Goal: Task Accomplishment & Management: Complete application form

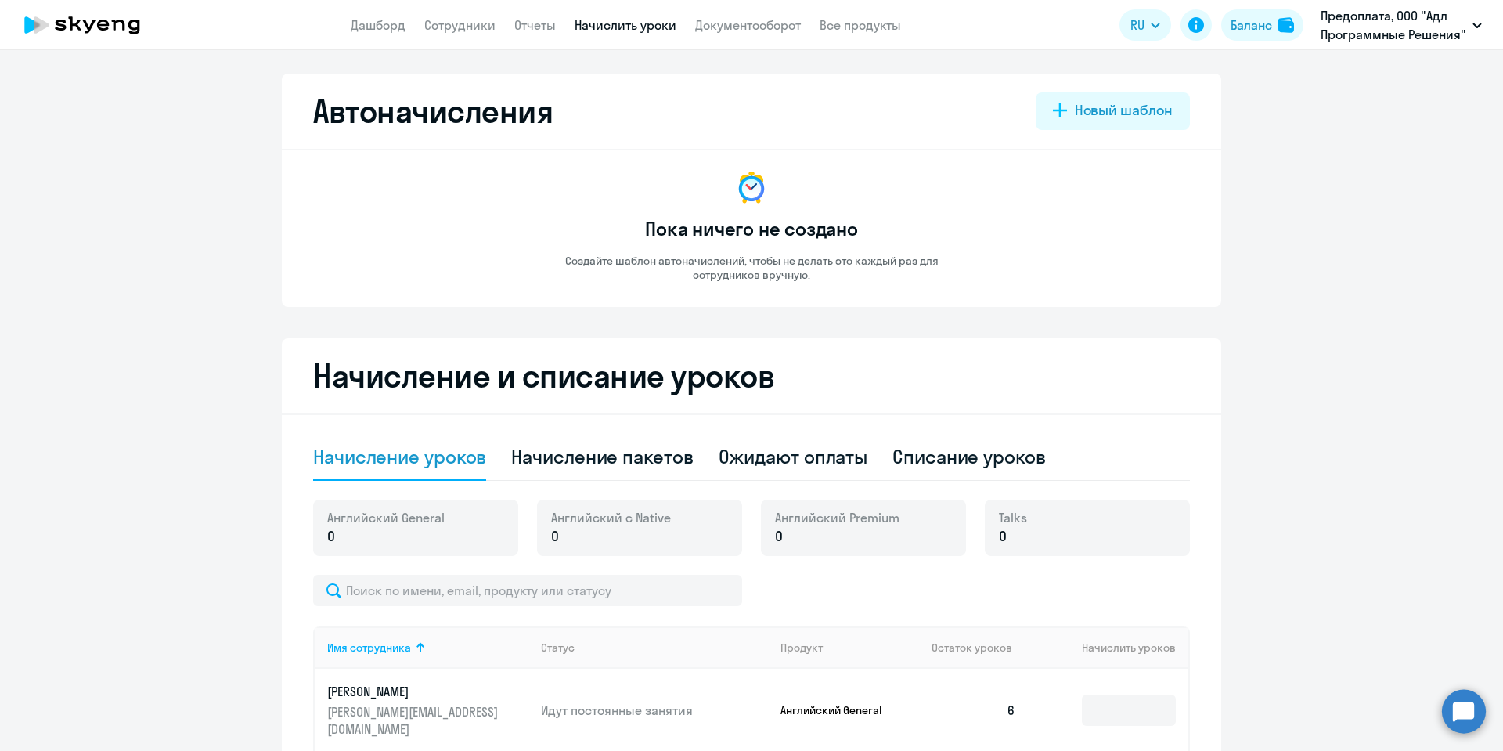
select select "10"
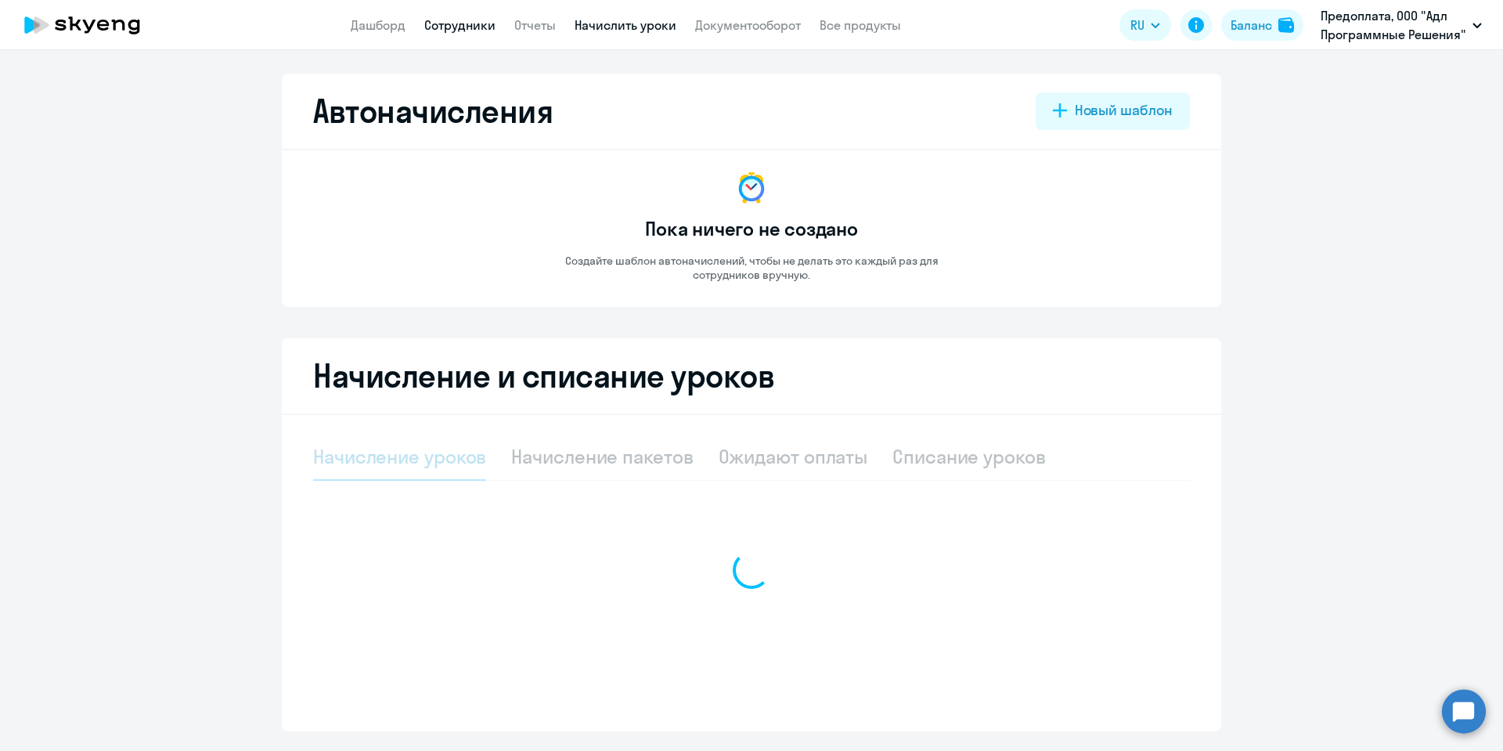
select select "10"
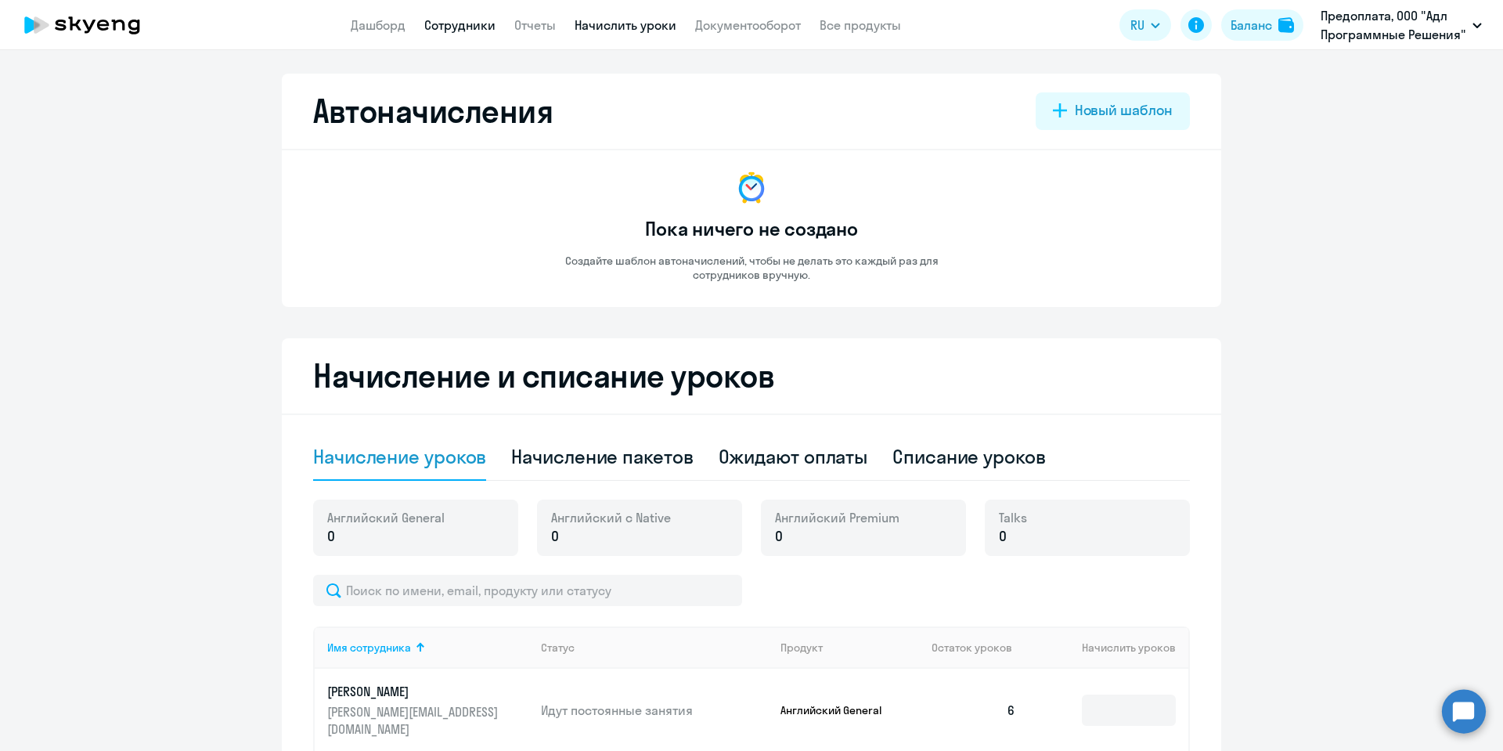
click at [470, 27] on link "Сотрудники" at bounding box center [459, 25] width 71 height 16
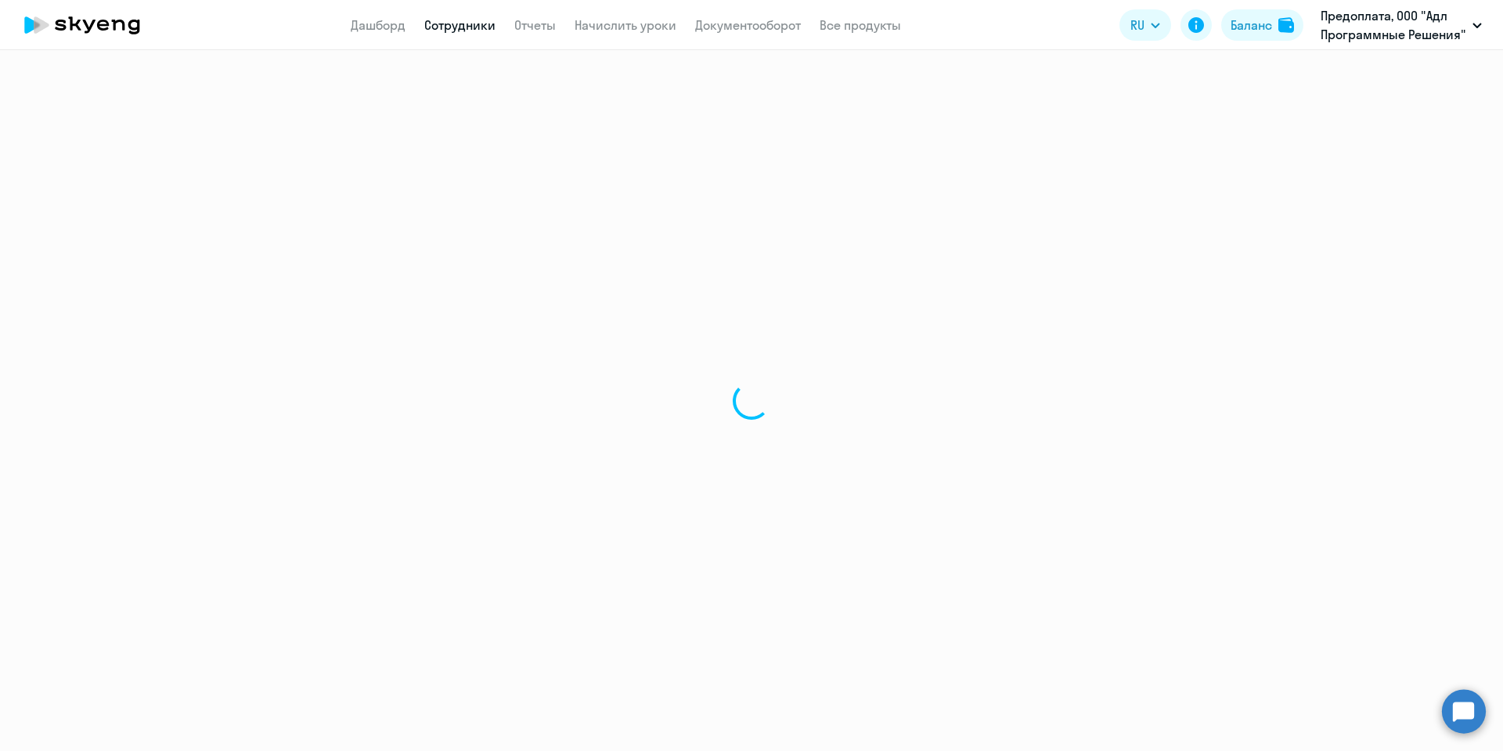
select select "30"
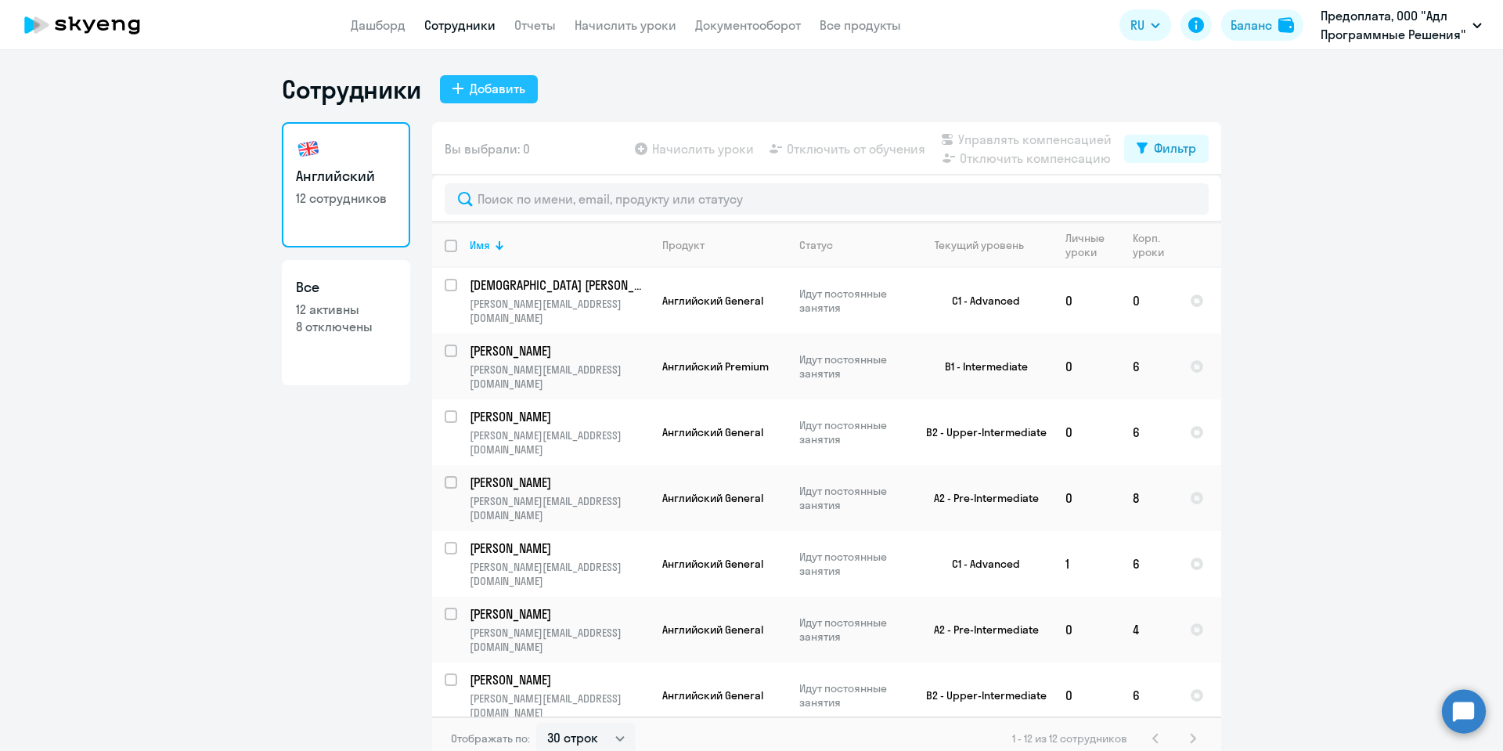
click at [507, 92] on div "Добавить" at bounding box center [498, 88] width 56 height 19
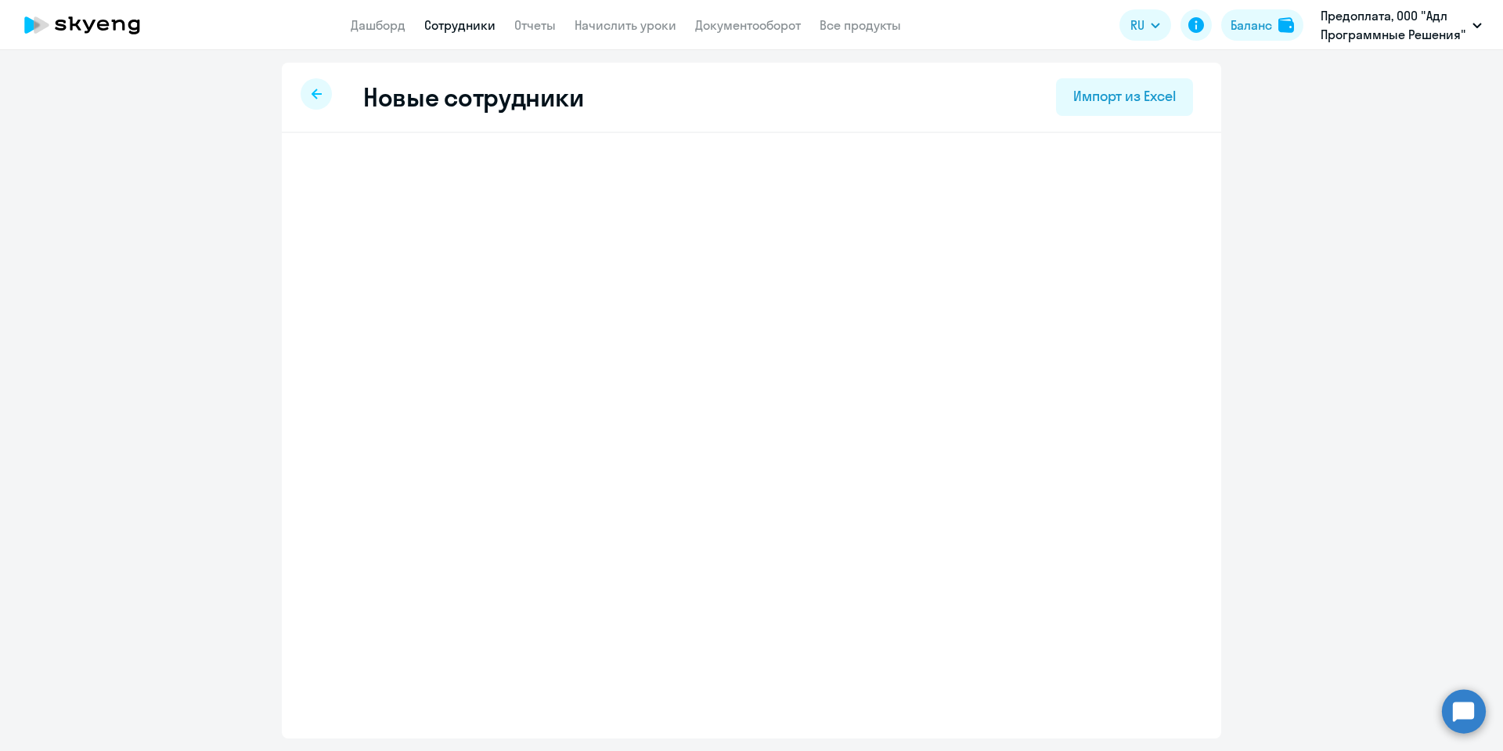
select select "english_adult_not_native_speaker"
select select "7"
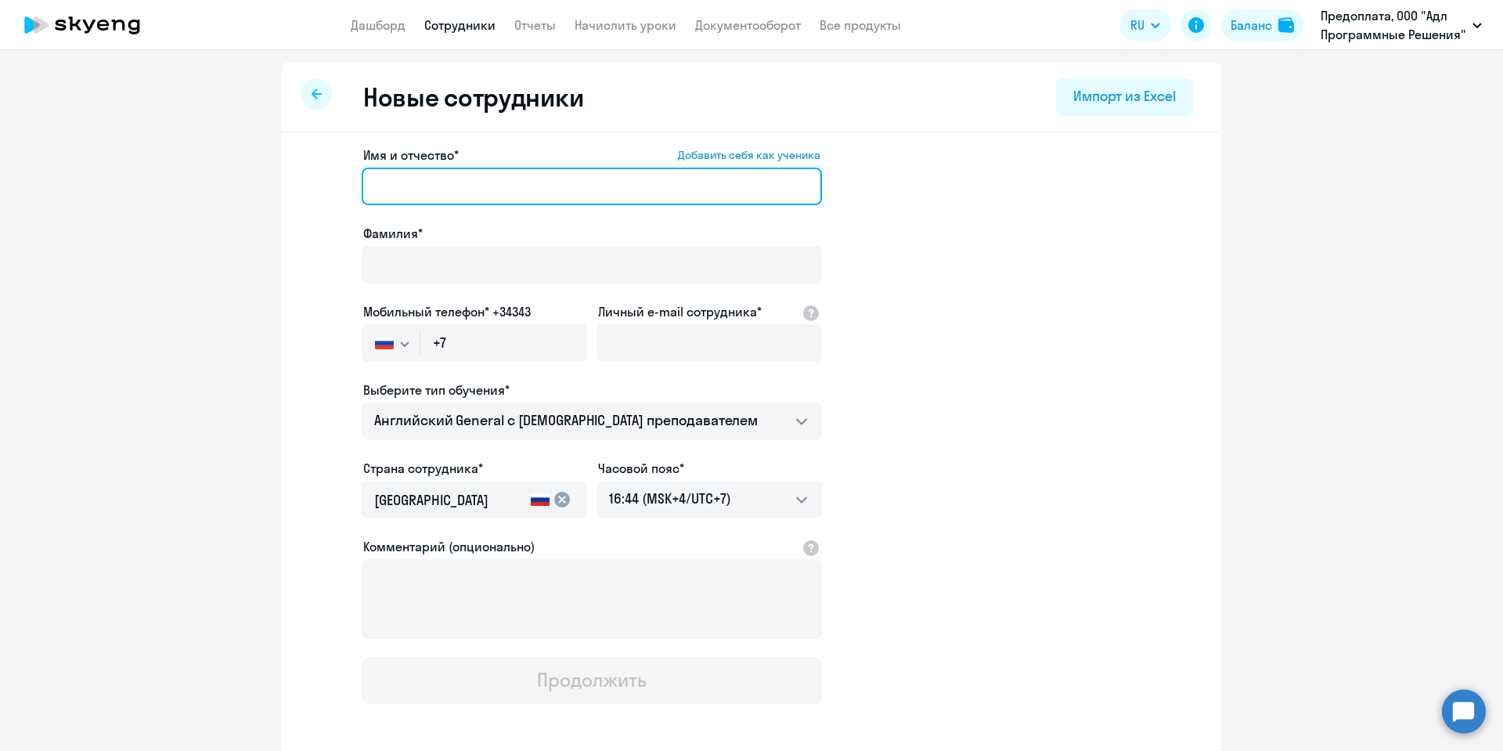
click at [490, 184] on input "Имя и отчество* Добавить себя как ученика" at bounding box center [592, 187] width 460 height 38
type input "[PERSON_NAME]"
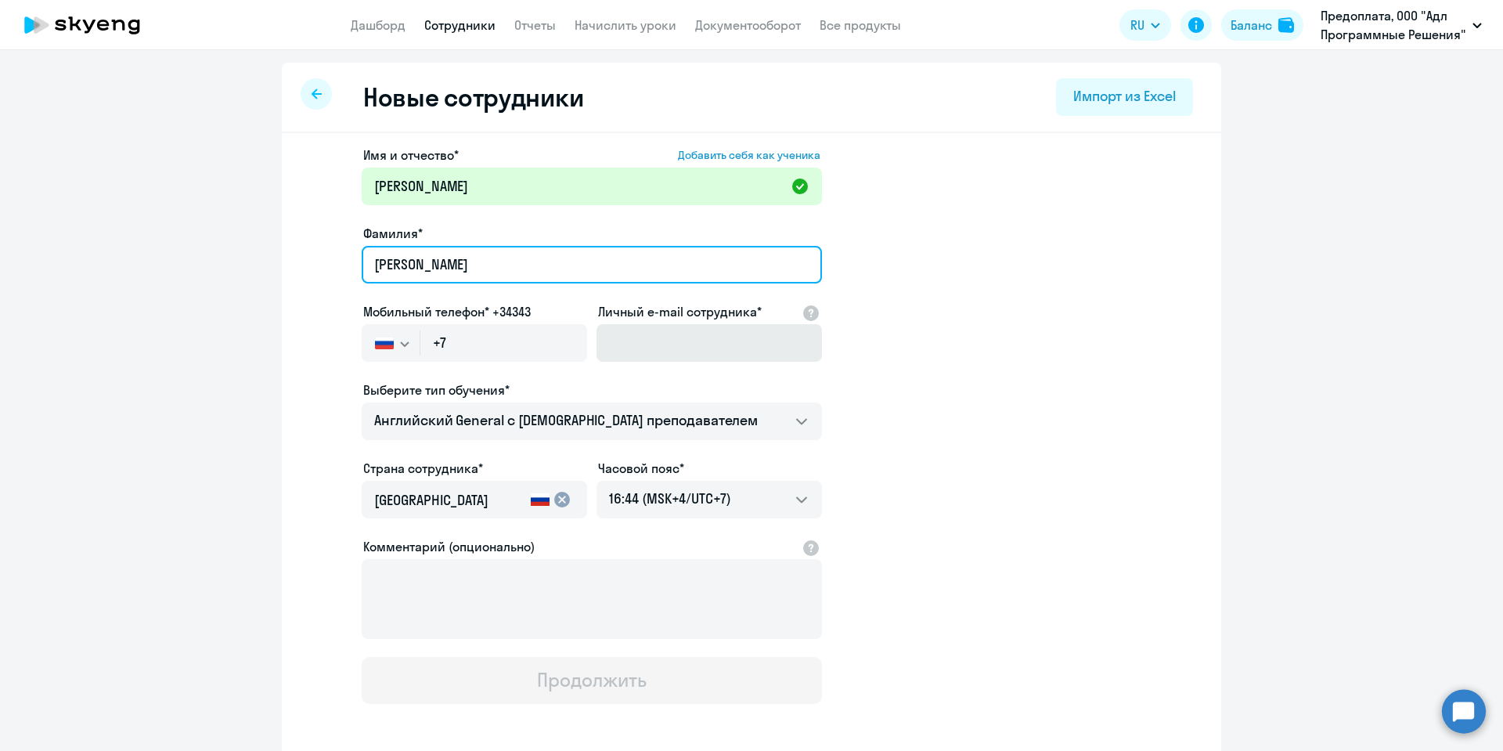
type input "[PERSON_NAME]"
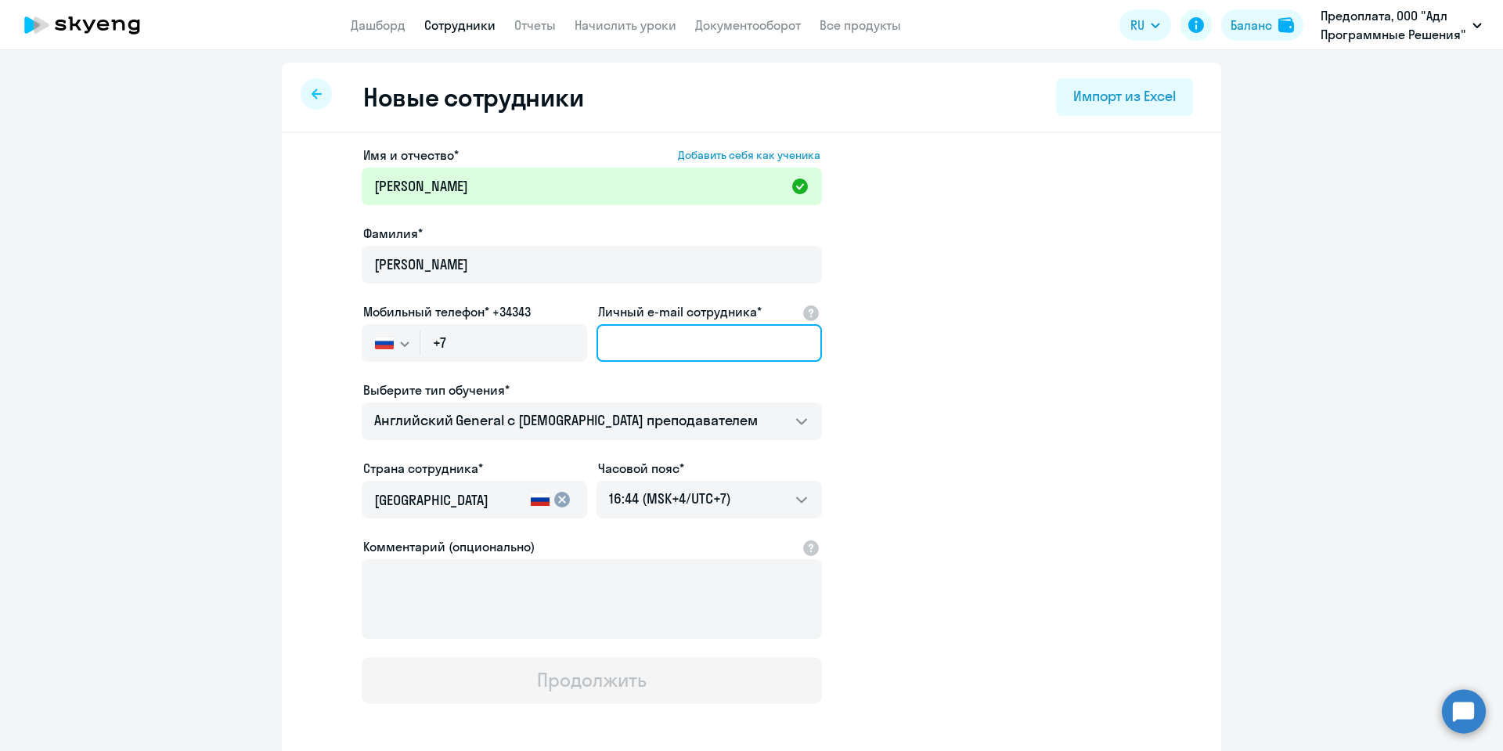
click at [646, 339] on input "Личный e-mail сотрудника*" at bounding box center [708, 343] width 225 height 38
paste input ""[PERSON_NAME]" <[EMAIL_ADDRESS][DOMAIN_NAME]>"
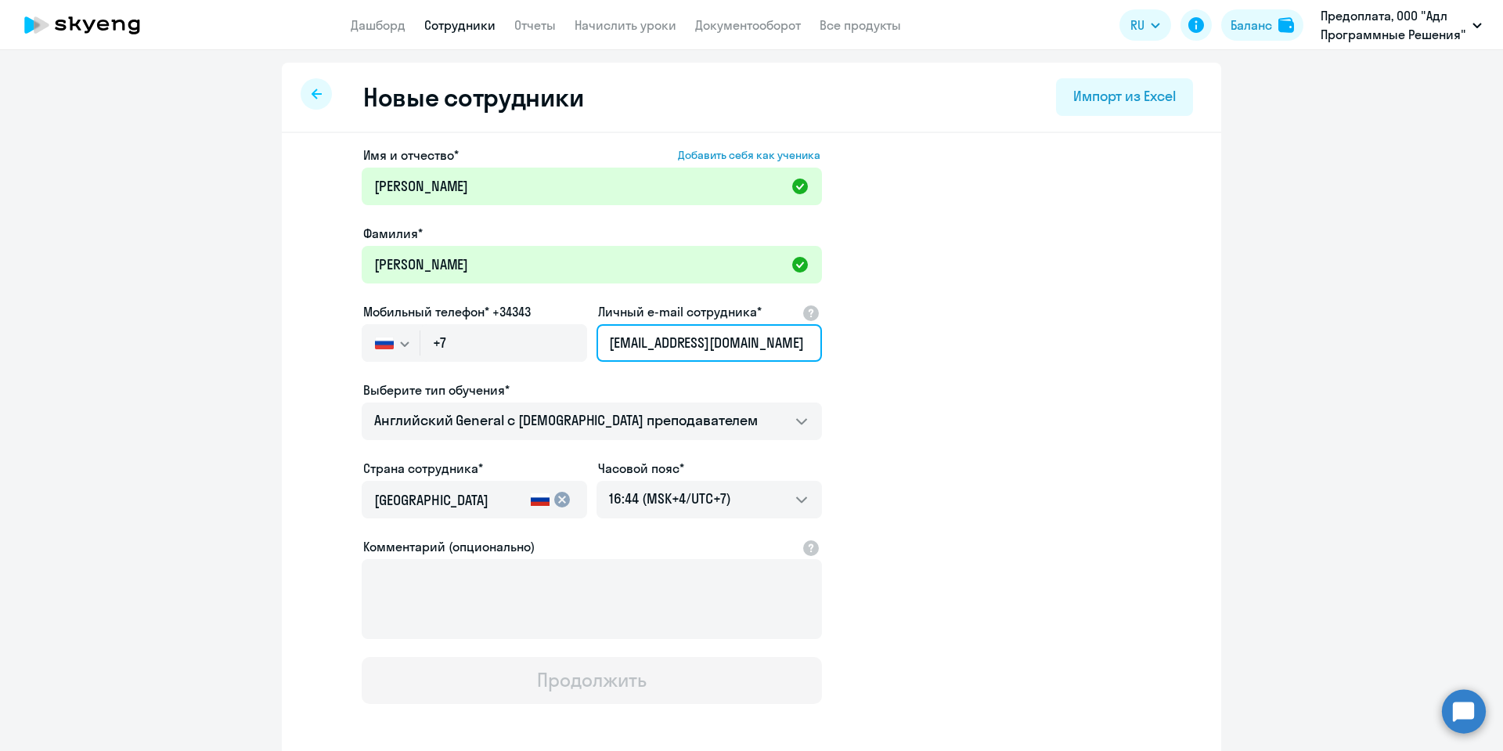
type input "[EMAIL_ADDRESS][DOMAIN_NAME]"
click at [874, 313] on app-new-student-form "Имя и отчество* Добавить себя как ученика [PERSON_NAME]* [PERSON_NAME] Мобильны…" at bounding box center [751, 425] width 889 height 558
drag, startPoint x: 826, startPoint y: 313, endPoint x: 809, endPoint y: 314, distance: 17.2
click at [814, 313] on app-new-student-form "Имя и отчество* Добавить себя как ученика [PERSON_NAME]* [PERSON_NAME] Мобильны…" at bounding box center [751, 425] width 889 height 558
click at [809, 314] on div at bounding box center [811, 311] width 19 height 19
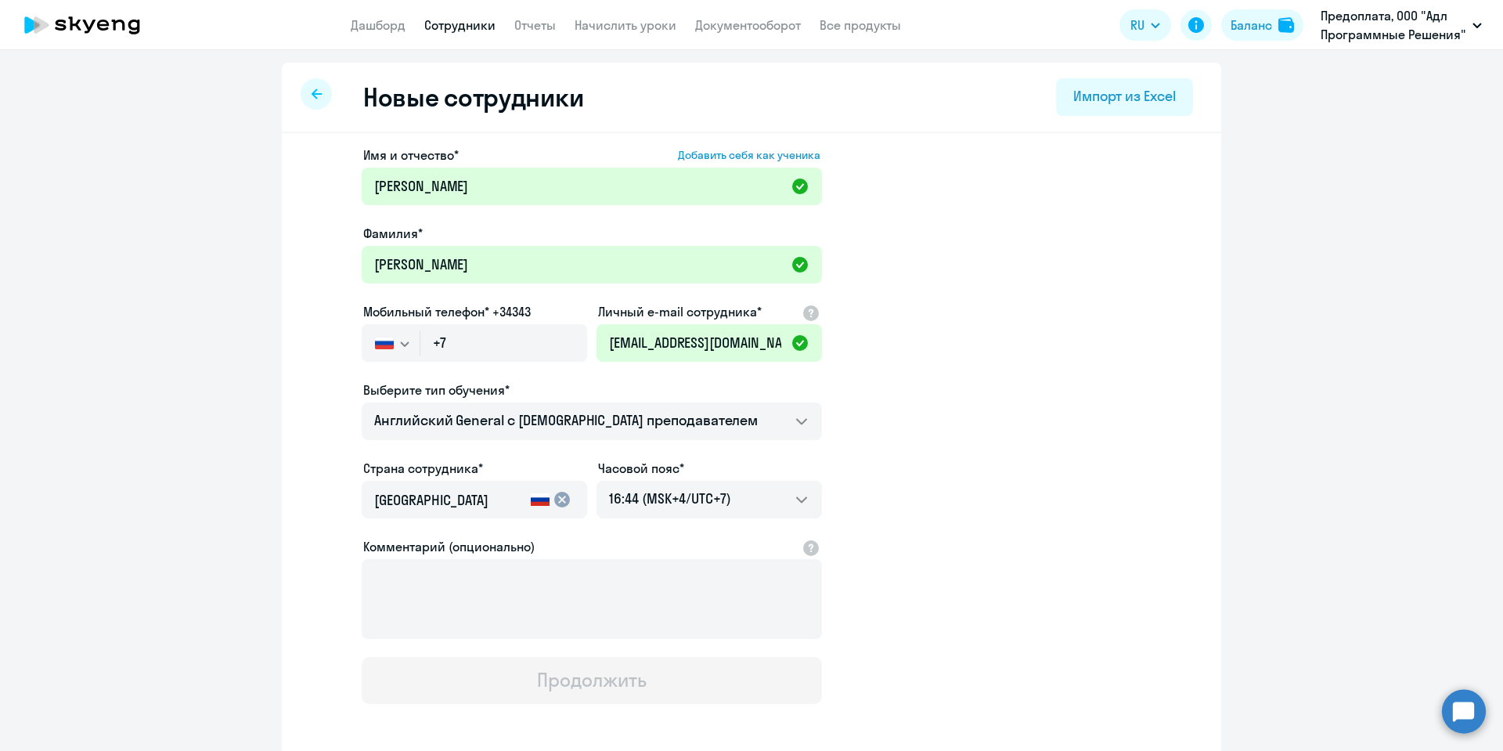
click at [863, 337] on app-new-student-form "Имя и отчество* Добавить себя как ученика [PERSON_NAME]* [PERSON_NAME] Мобильны…" at bounding box center [751, 425] width 889 height 558
click at [816, 310] on div "Личный e-mail сотрудника*" at bounding box center [708, 311] width 225 height 19
click at [806, 312] on div at bounding box center [811, 311] width 19 height 19
click at [891, 402] on app-new-student-form "Имя и отчество* Добавить себя как ученика [PERSON_NAME]* [PERSON_NAME] Мобильны…" at bounding box center [751, 425] width 889 height 558
click at [503, 351] on input "+7" at bounding box center [503, 343] width 167 height 38
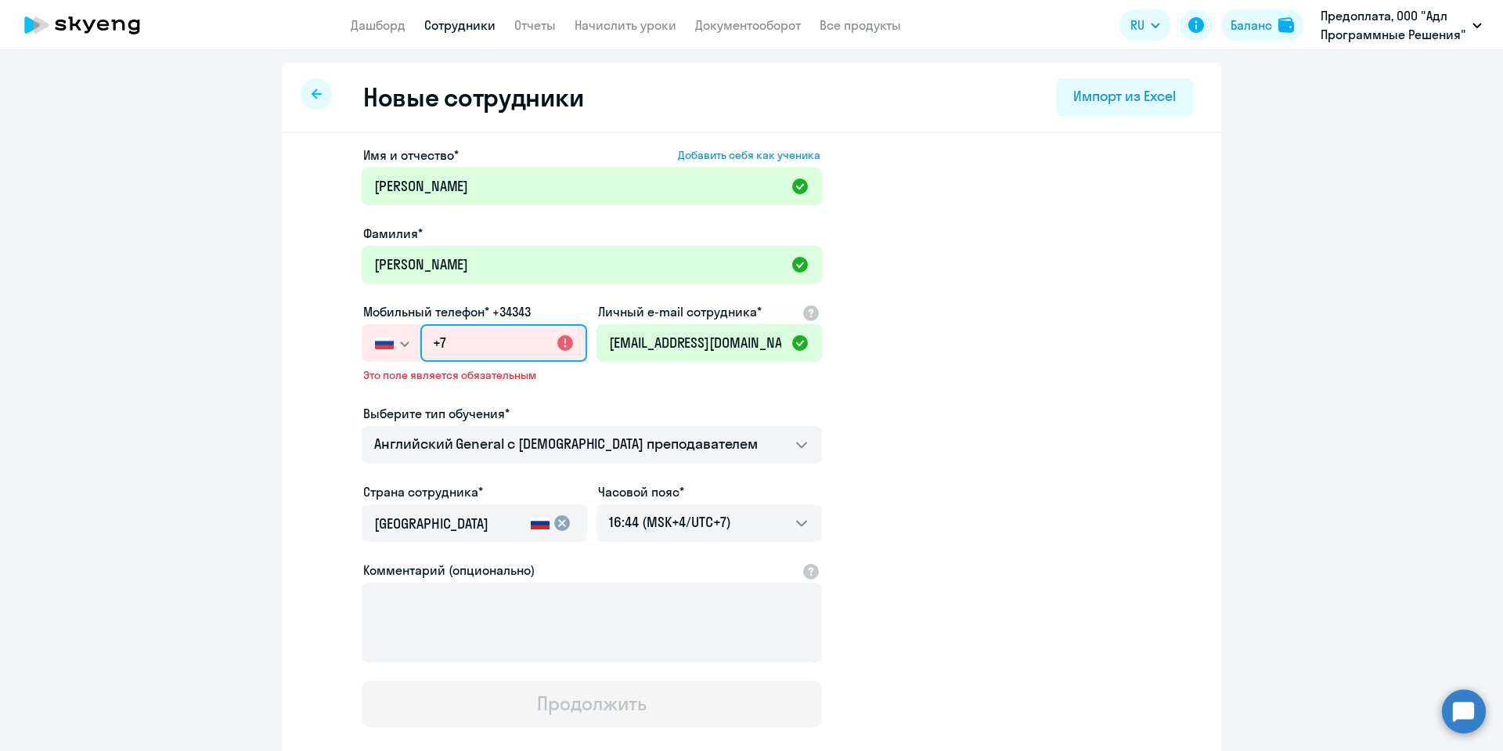
click at [490, 333] on input "+7" at bounding box center [503, 343] width 167 height 38
paste input "[PHONE_NUMBER]"
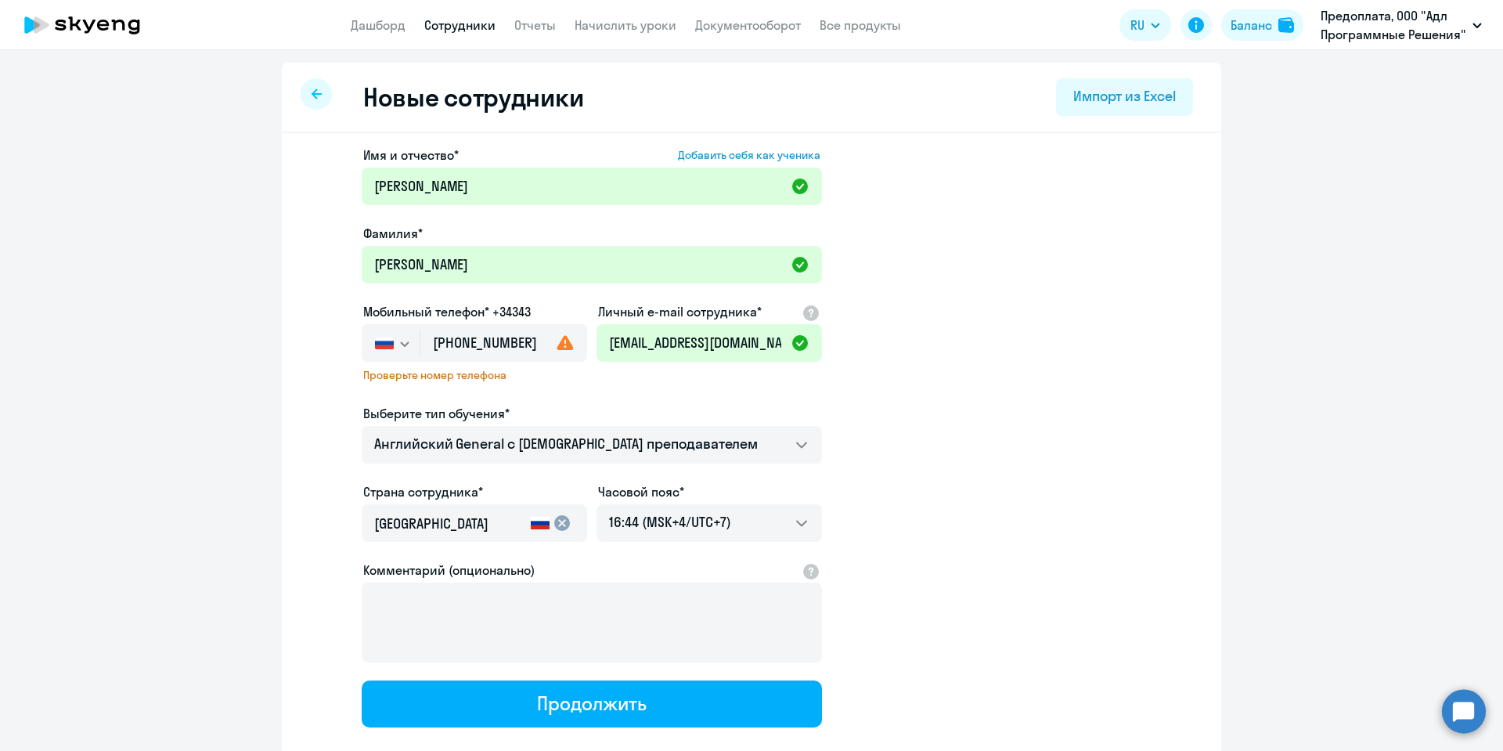
click at [1089, 462] on app-new-student-form "Имя и отчество* Добавить себя как ученика [PERSON_NAME]* [PERSON_NAME] Мобильны…" at bounding box center [751, 437] width 889 height 582
click at [559, 344] on use at bounding box center [565, 342] width 16 height 15
click at [423, 372] on span "Проверьте номер телефона" at bounding box center [474, 375] width 222 height 14
click at [469, 340] on input "[PHONE_NUMBER]" at bounding box center [503, 343] width 167 height 38
click at [490, 344] on input "[PHONE_NUMBER]" at bounding box center [503, 343] width 167 height 38
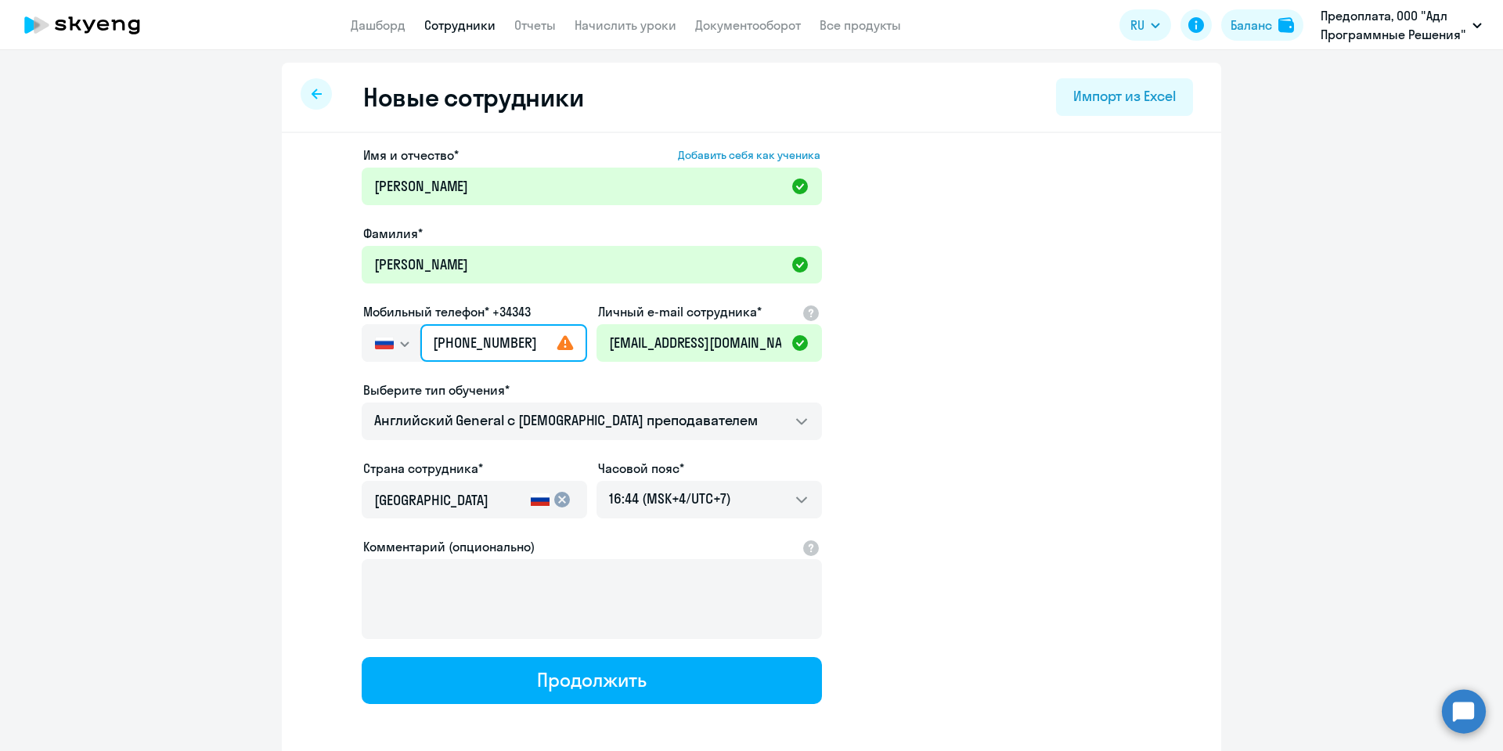
type input "[PHONE_NUMBER]"
click at [1122, 495] on app-new-student-form "Имя и отчество* Добавить себя как ученика [PERSON_NAME]* [PERSON_NAME] Мобильны…" at bounding box center [751, 425] width 889 height 558
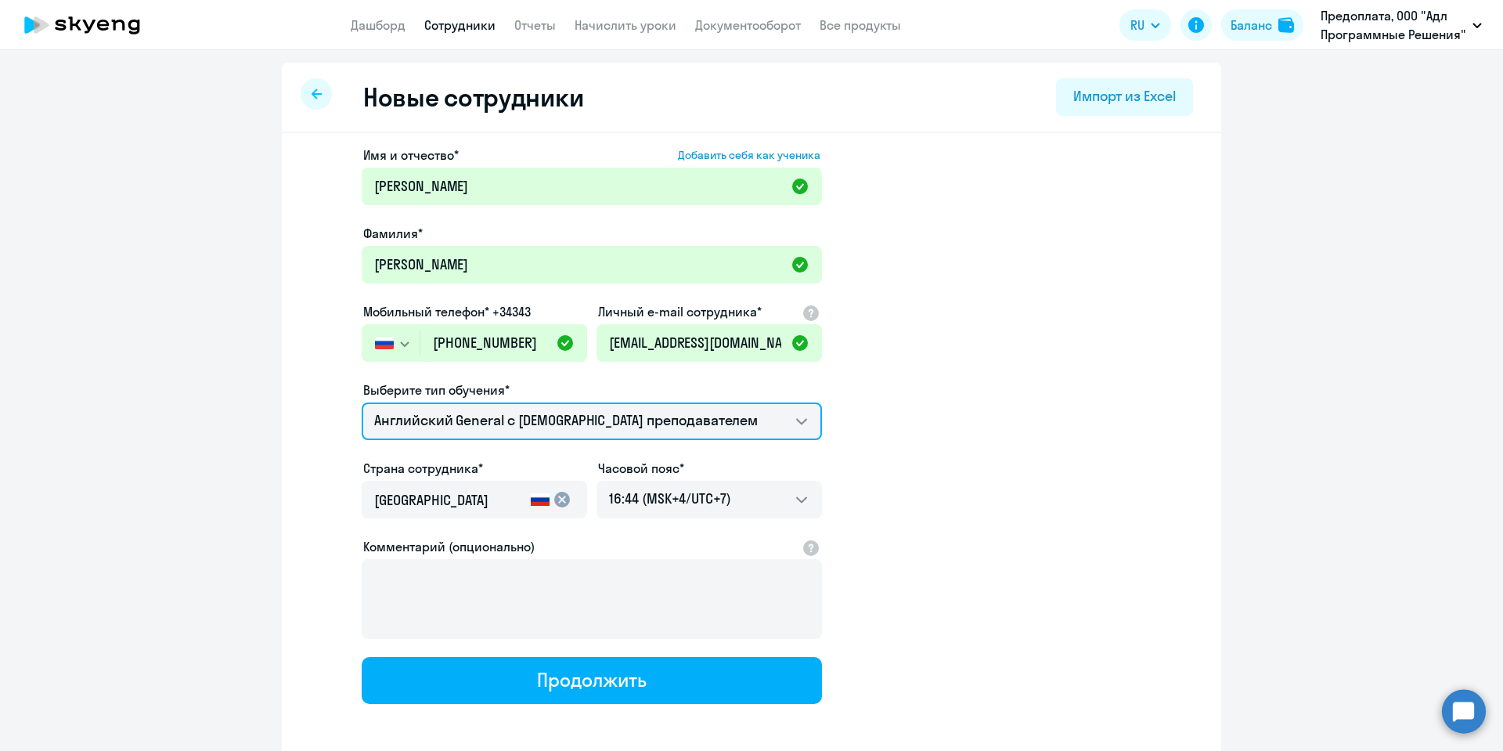
drag, startPoint x: 629, startPoint y: 420, endPoint x: 1027, endPoint y: 370, distance: 400.8
click at [1027, 370] on app-new-student-form "Имя и отчество* Добавить себя как ученика [PERSON_NAME]* [PERSON_NAME] Мобильны…" at bounding box center [751, 425] width 889 height 558
click at [705, 396] on div "Выберите тип обучения*" at bounding box center [592, 389] width 460 height 19
drag, startPoint x: 667, startPoint y: 437, endPoint x: 896, endPoint y: 437, distance: 229.3
click at [965, 427] on app-new-student-form "Имя и отчество* Добавить себя как ученика [PERSON_NAME]* [PERSON_NAME] Мобильны…" at bounding box center [751, 425] width 889 height 558
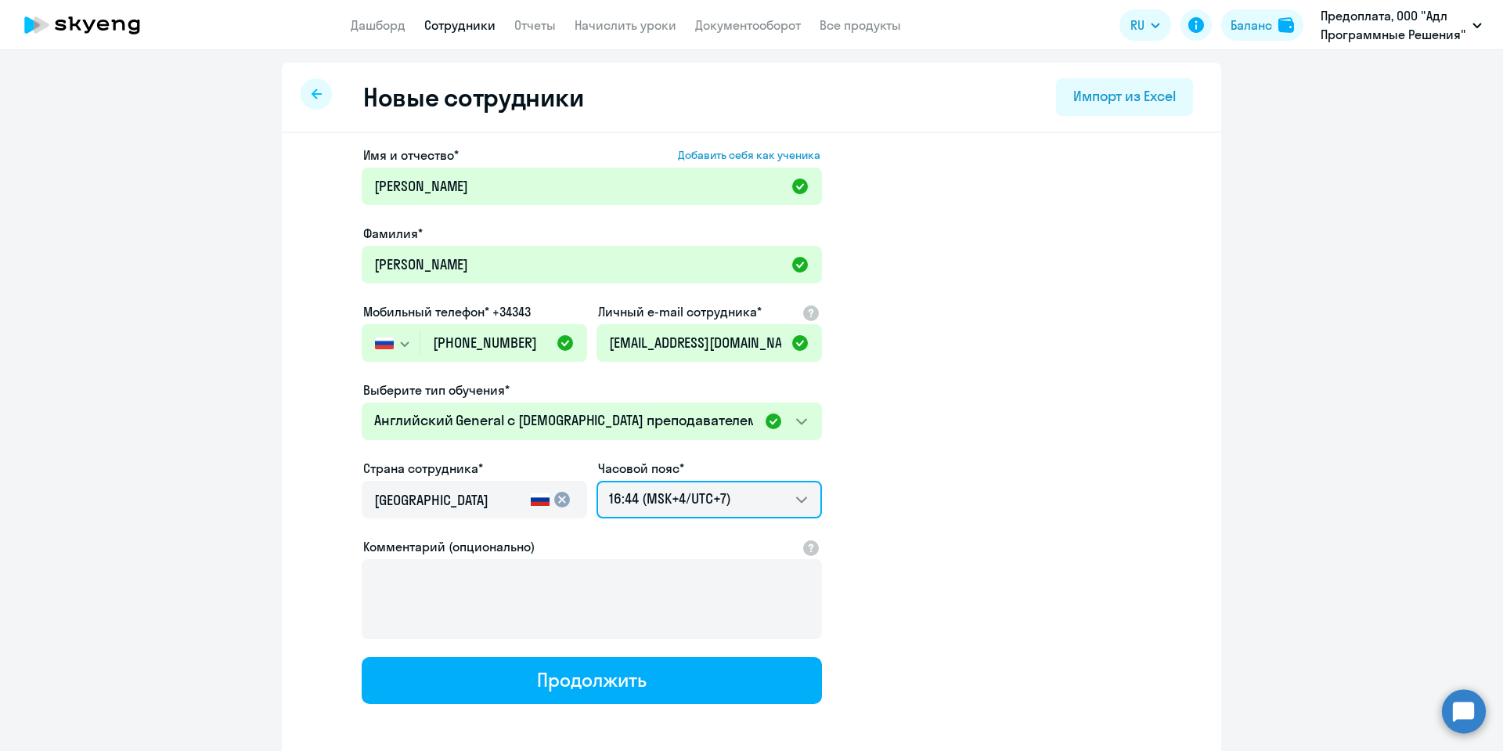
drag, startPoint x: 691, startPoint y: 506, endPoint x: 1023, endPoint y: 447, distance: 337.0
click at [1023, 447] on app-new-student-form "Имя и отчество* Добавить себя как ученика [PERSON_NAME]* [PERSON_NAME] Мобильны…" at bounding box center [751, 425] width 889 height 558
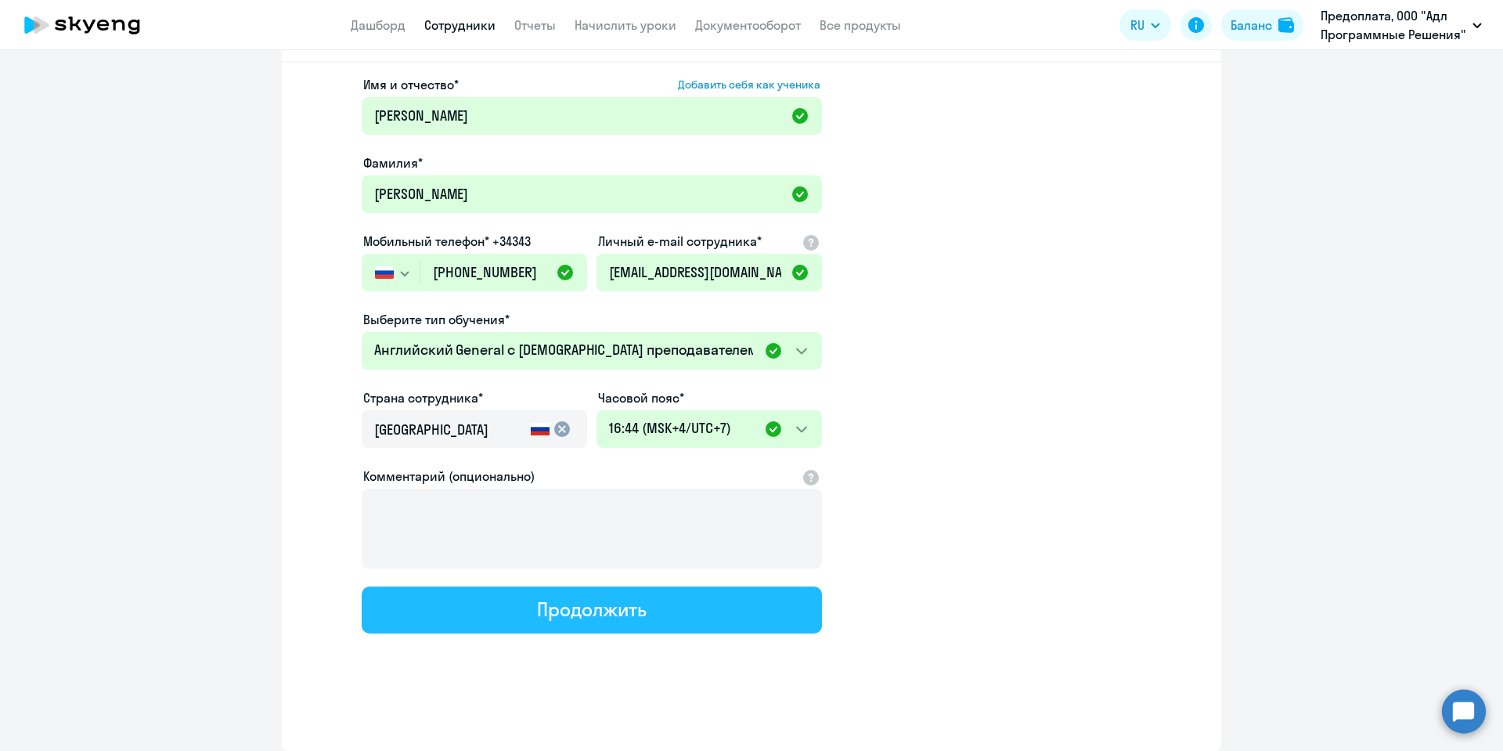
click at [582, 615] on div "Продолжить" at bounding box center [591, 608] width 109 height 25
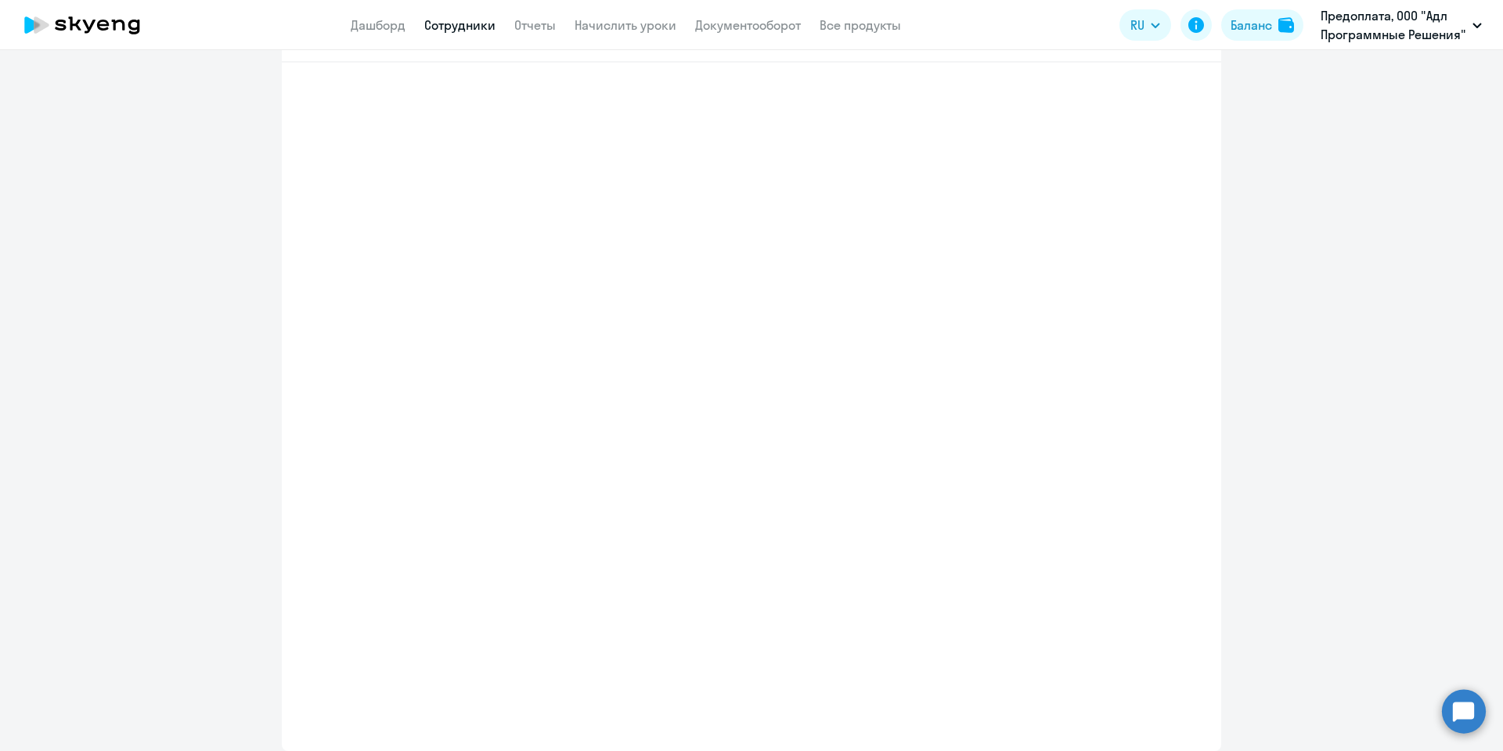
select select "english_adult_not_native_speaker"
select select "7"
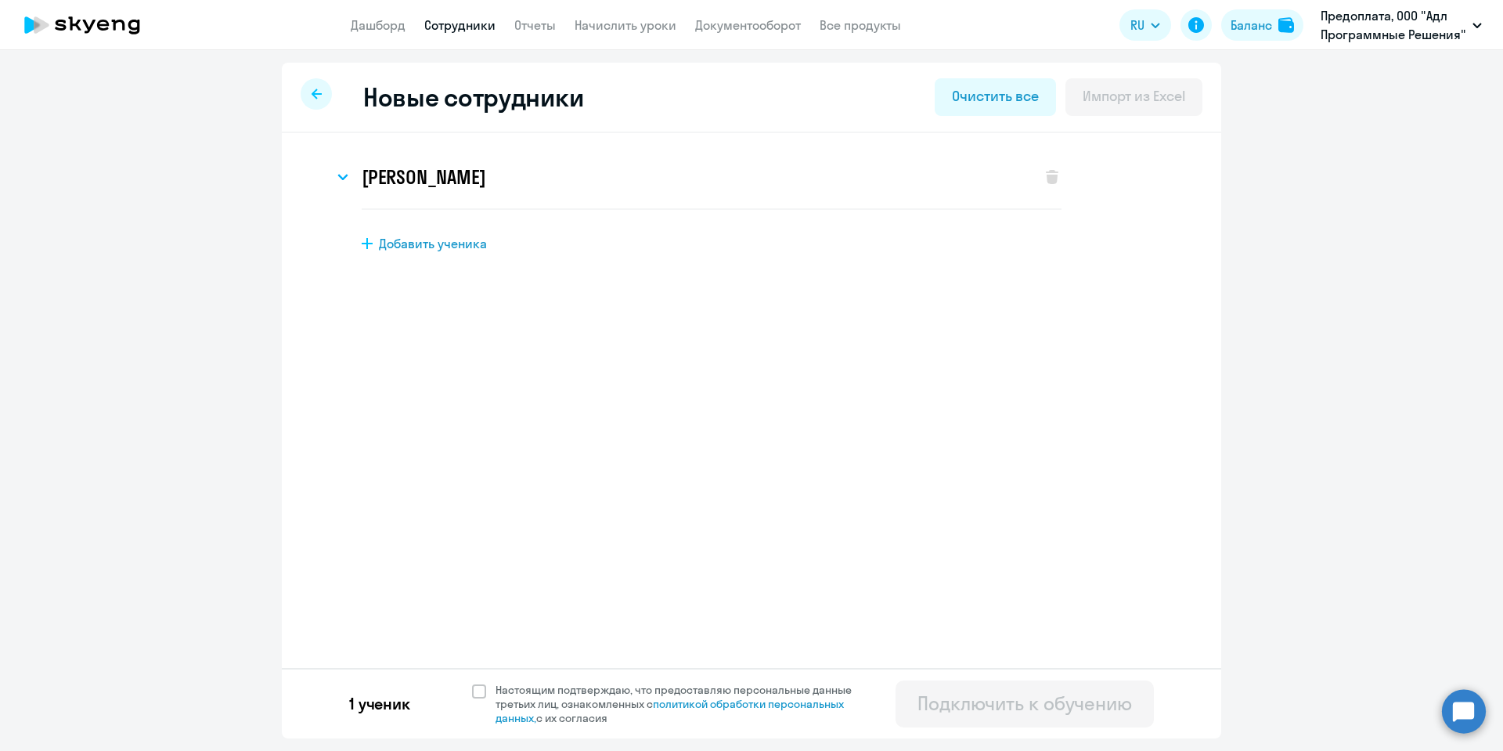
scroll to position [0, 0]
click at [596, 687] on span "Настоящим подтверждаю, что предоставляю персональные данные третьих лиц, ознако…" at bounding box center [682, 704] width 375 height 42
click at [472, 683] on input "Настоящим подтверждаю, что предоставляю персональные данные третьих лиц, ознако…" at bounding box center [471, 682] width 1 height 1
checkbox input "true"
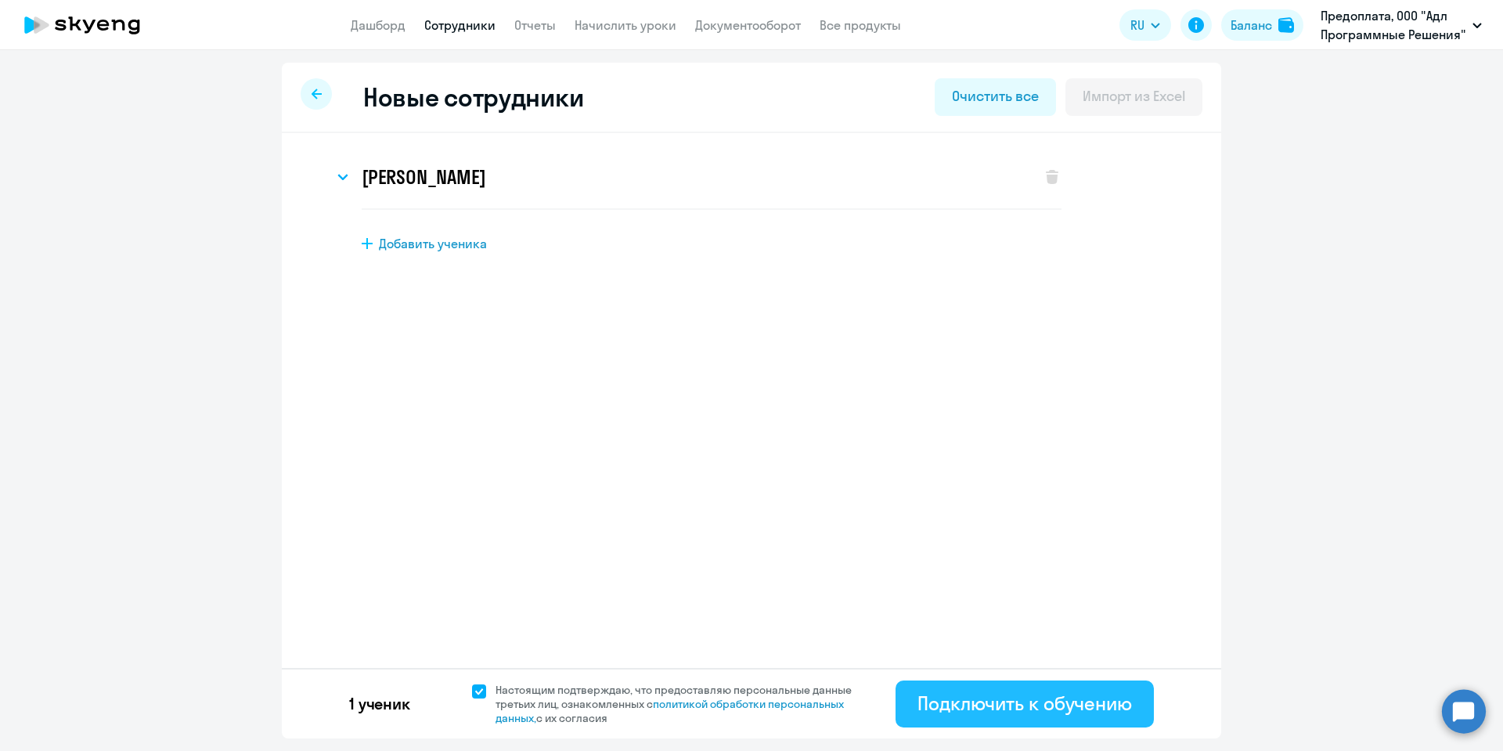
click at [1049, 702] on div "Подключить к обучению" at bounding box center [1024, 702] width 214 height 25
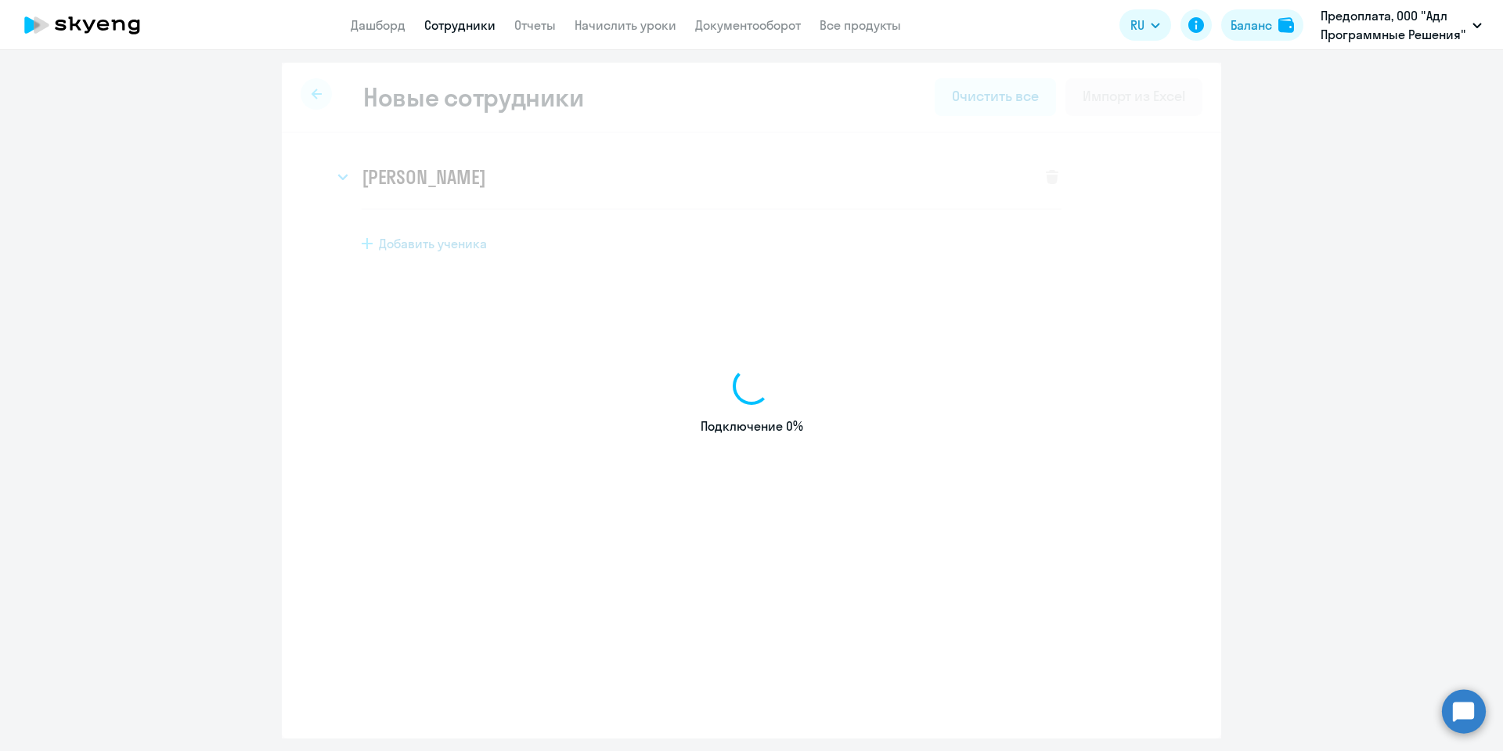
select select "english_adult_not_native_speaker"
select select "7"
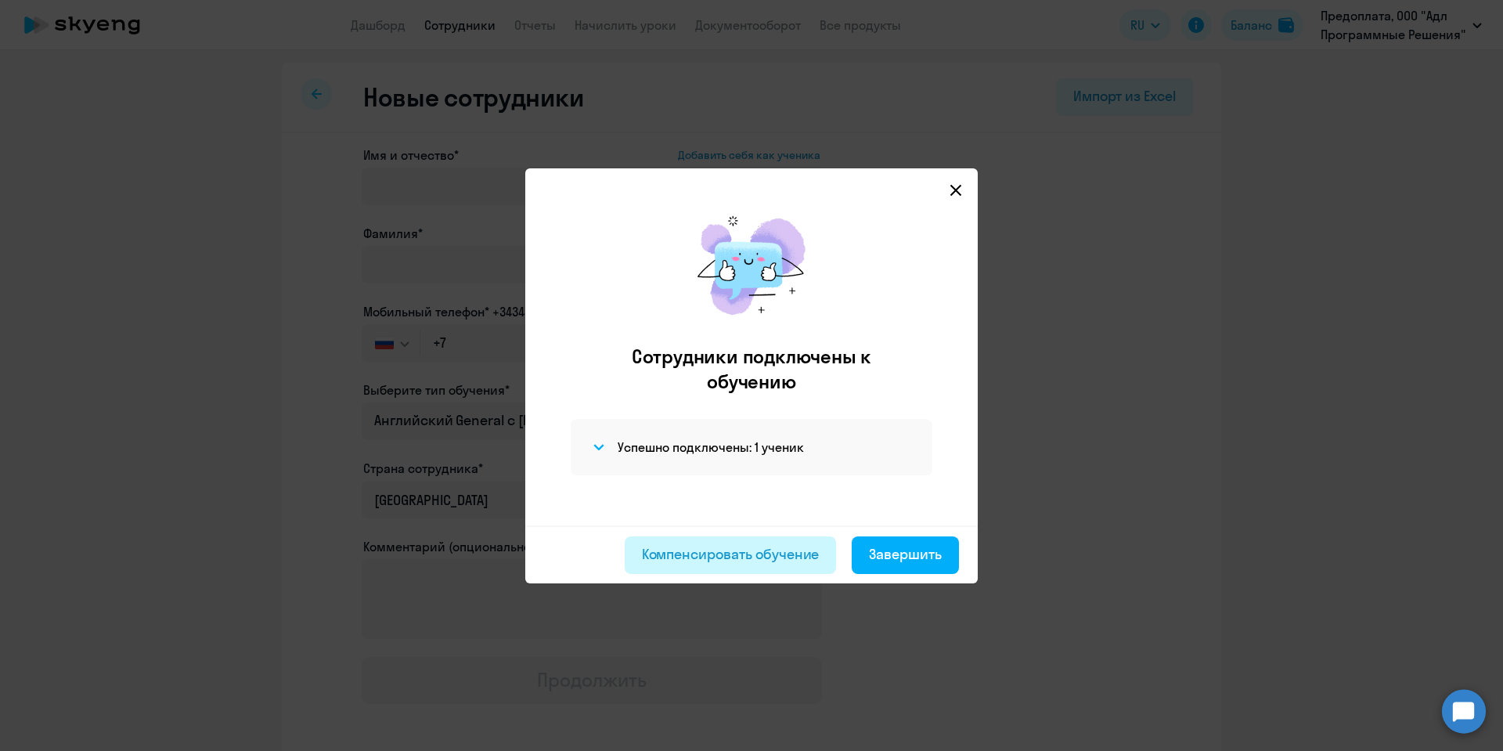
click at [731, 555] on div "Компенсировать обучение" at bounding box center [731, 554] width 178 height 20
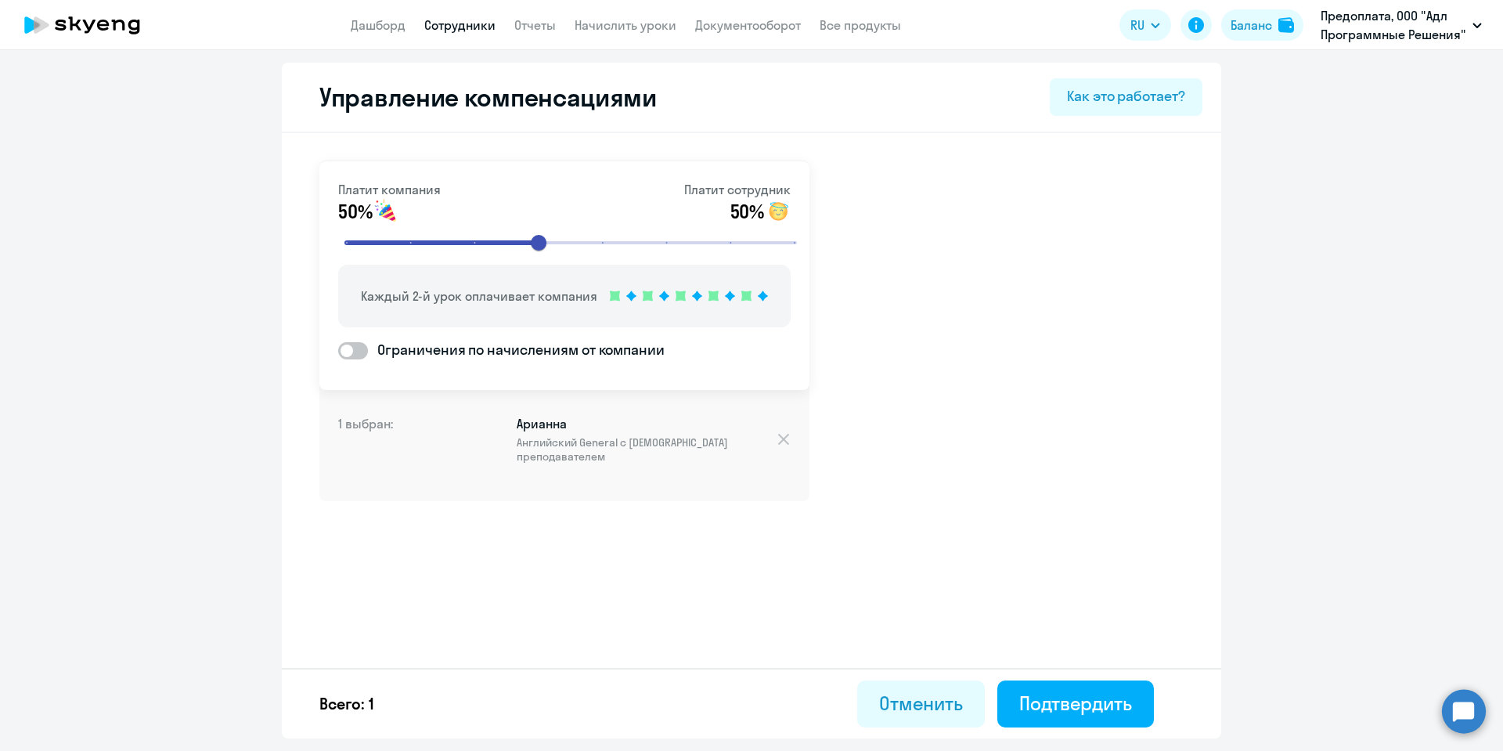
click at [470, 25] on link "Сотрудники" at bounding box center [459, 25] width 71 height 16
select select "30"
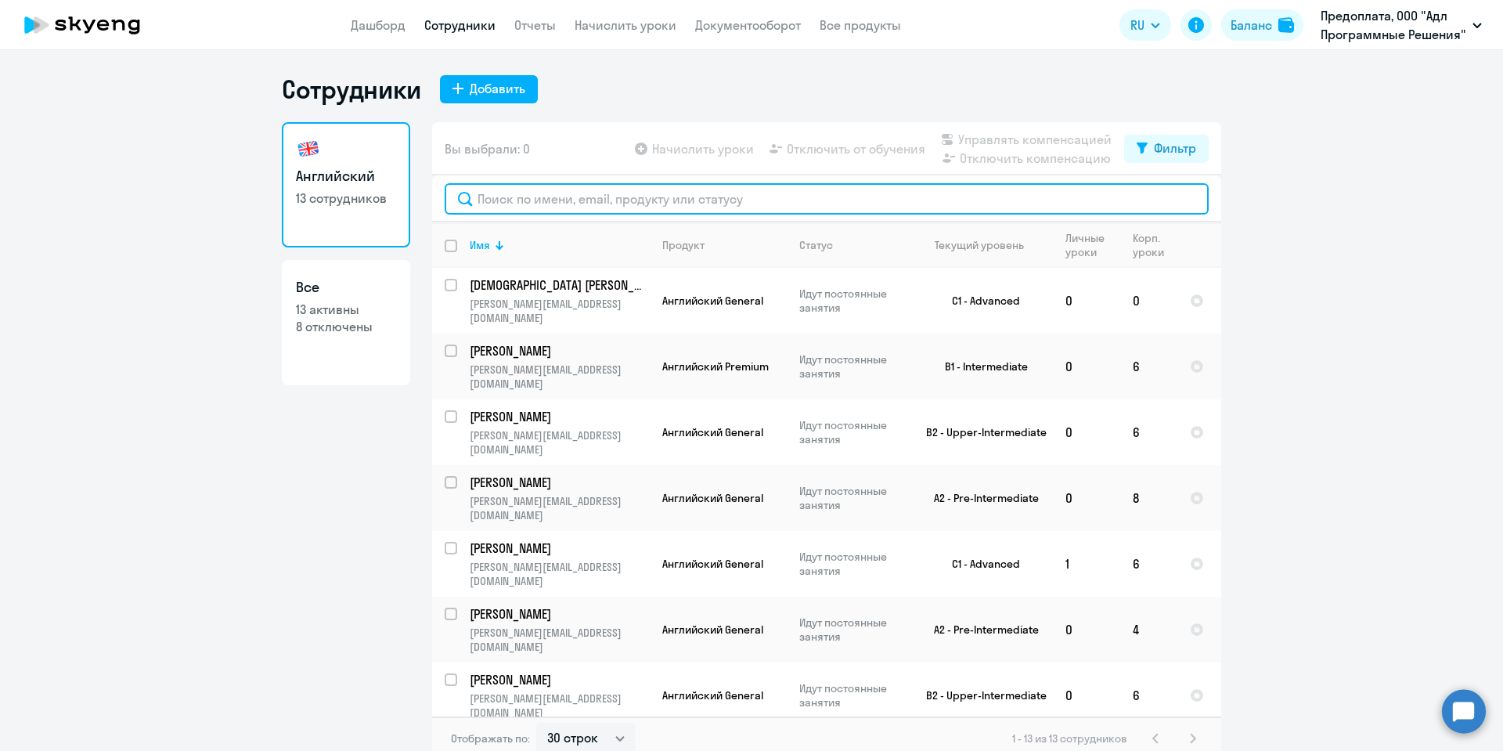
click at [578, 207] on input "text" at bounding box center [827, 198] width 764 height 31
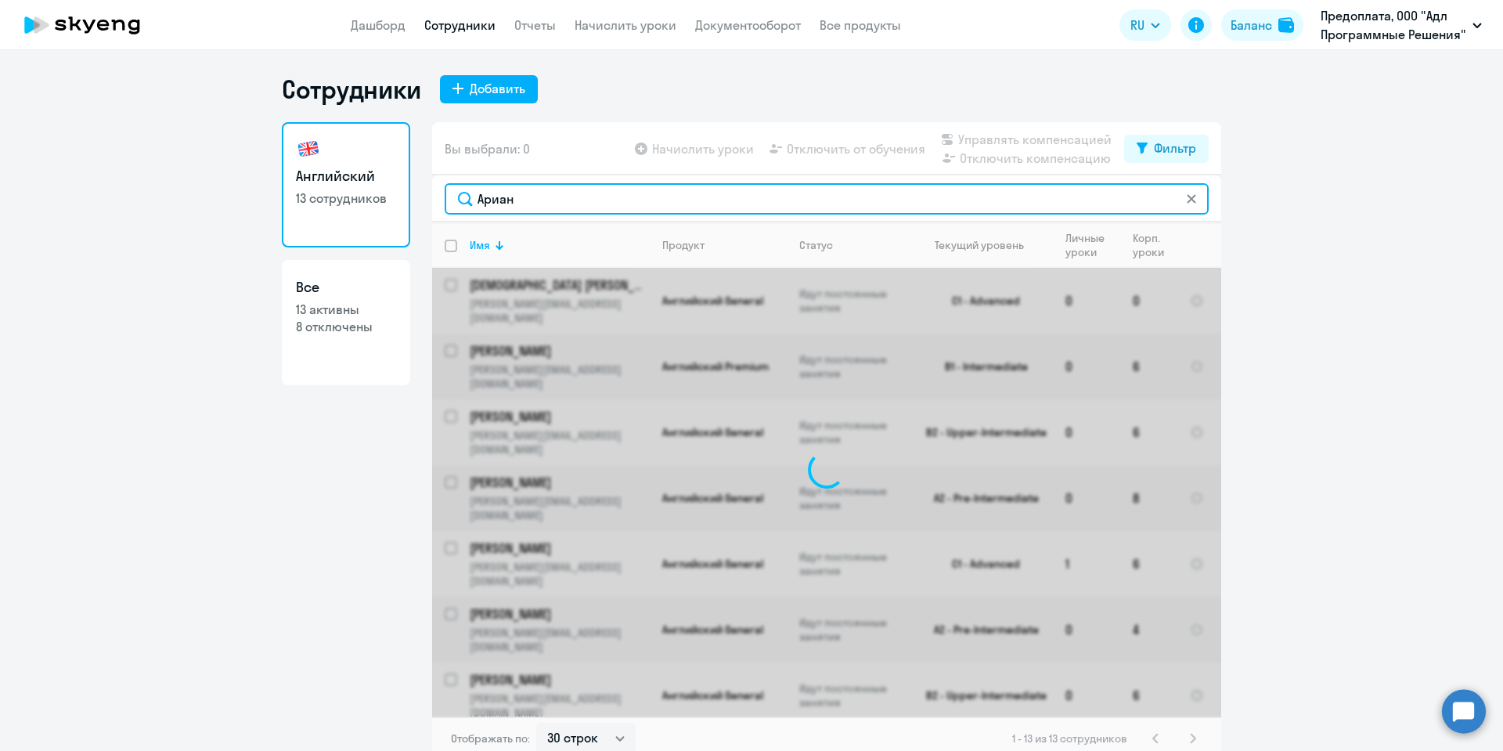
type input "Ариан"
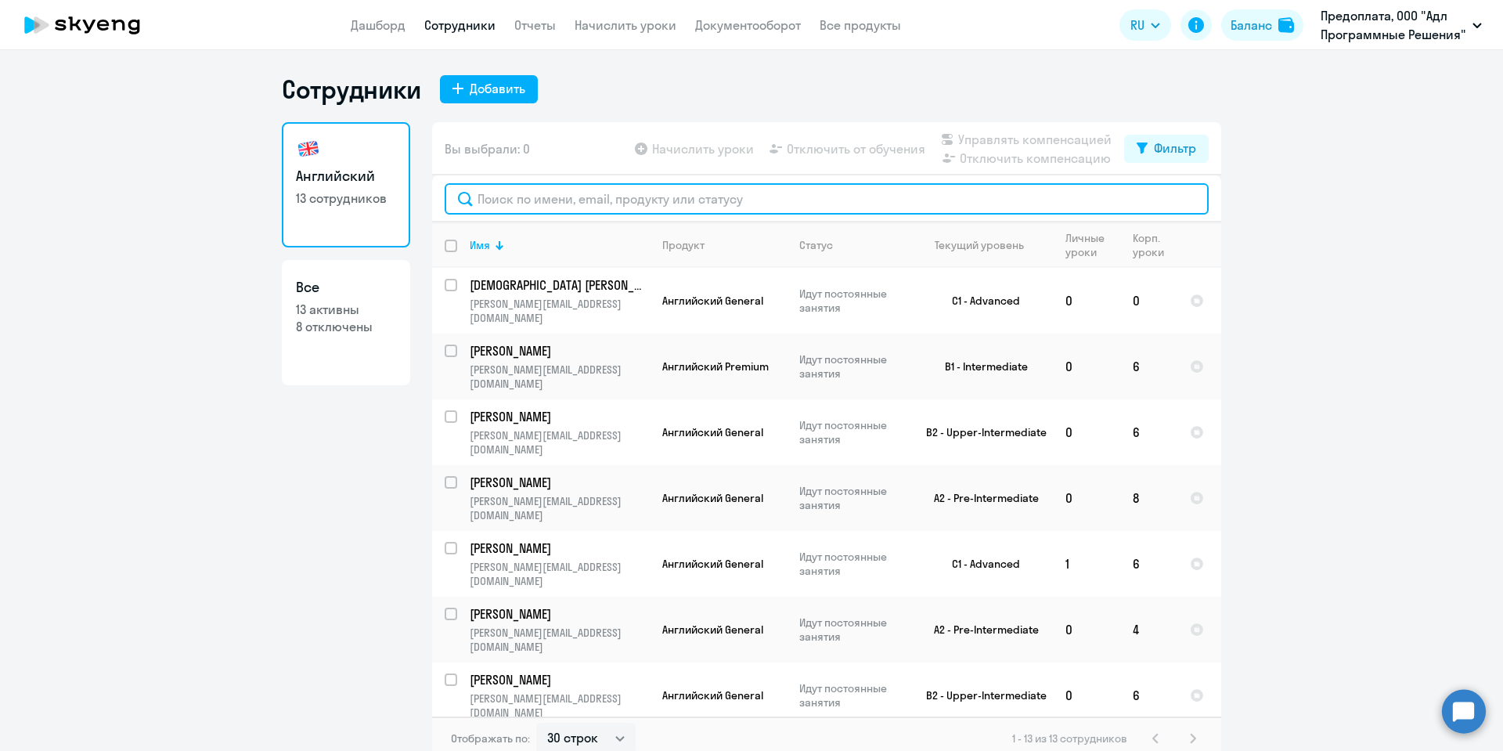
drag, startPoint x: 536, startPoint y: 207, endPoint x: 542, endPoint y: 200, distance: 8.9
click at [538, 204] on input "text" at bounding box center [827, 198] width 764 height 31
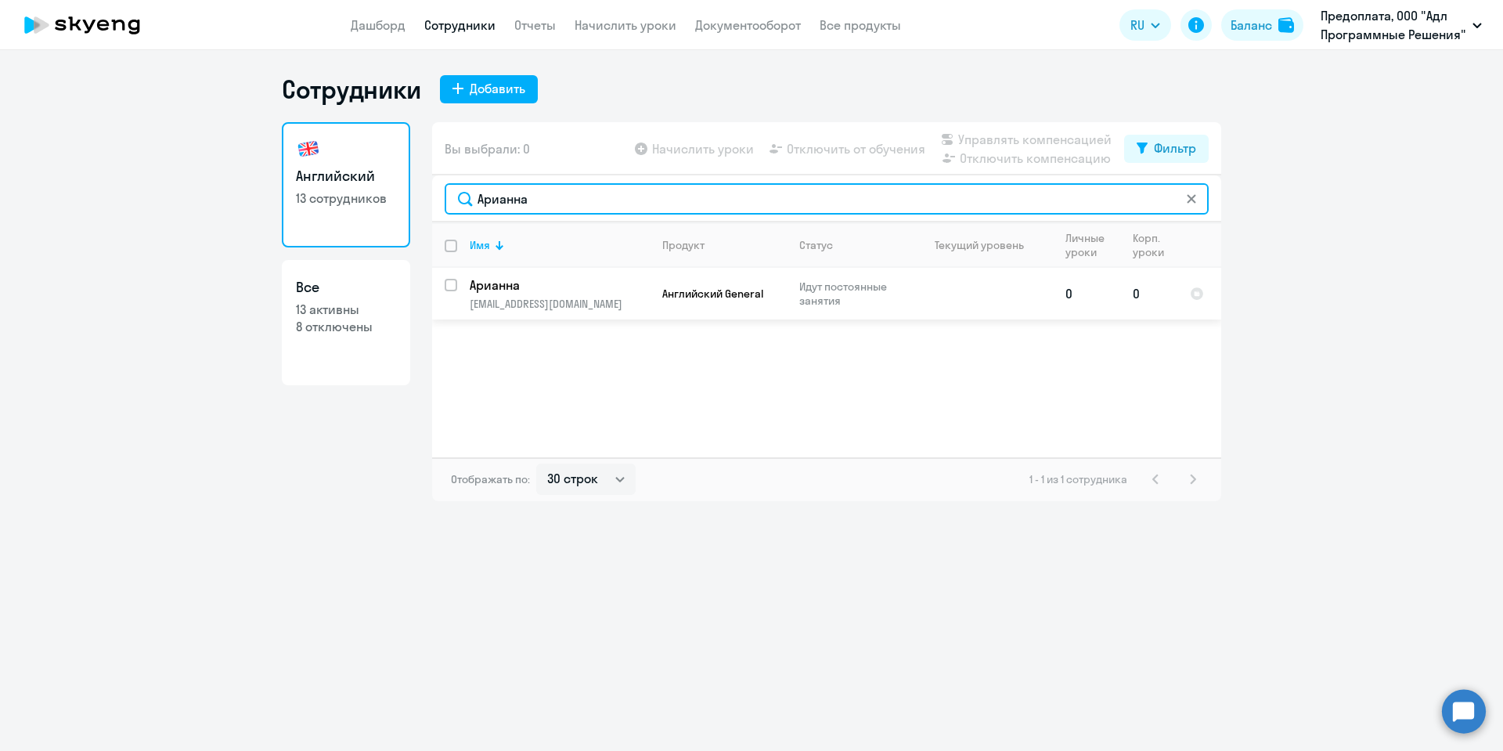
type input "Арианна"
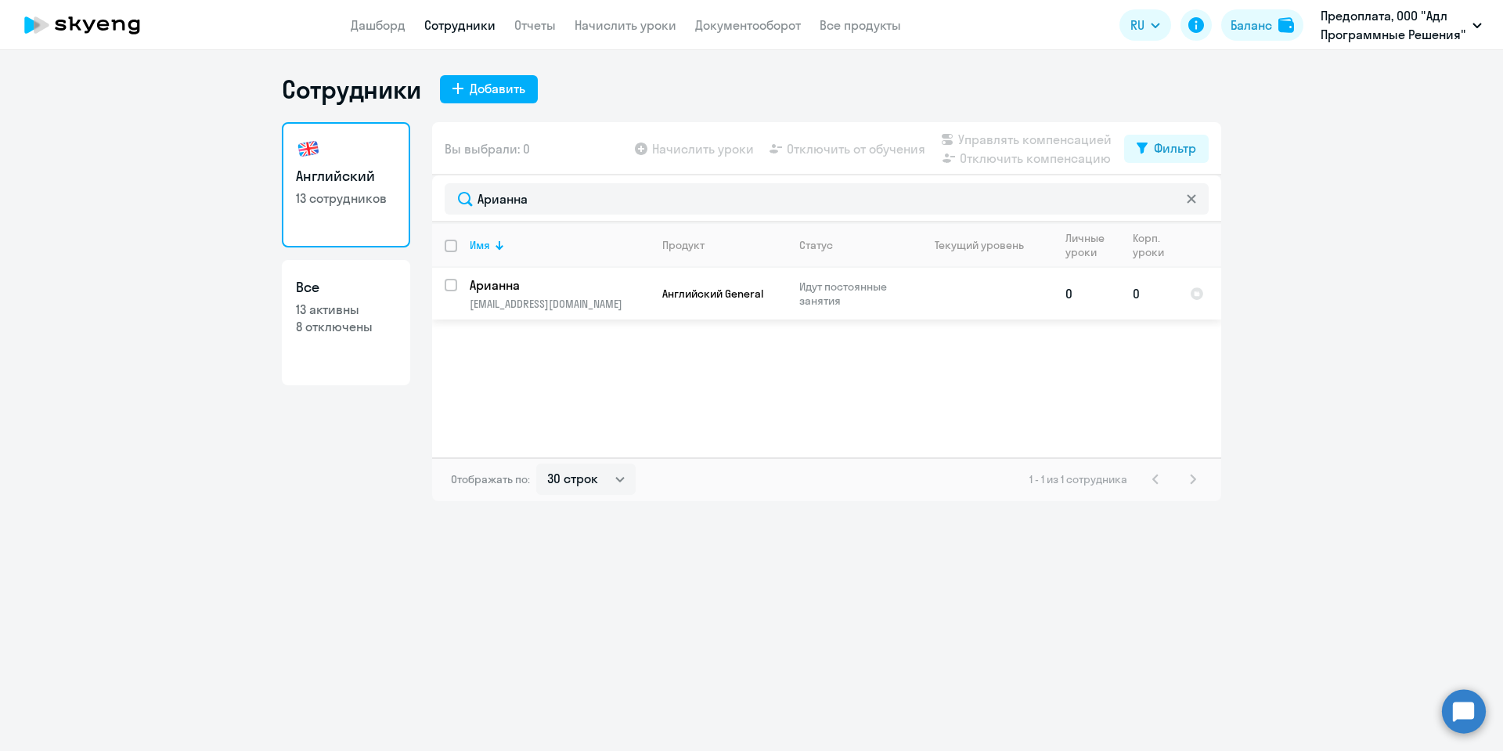
click at [633, 307] on p "[EMAIL_ADDRESS][DOMAIN_NAME]" at bounding box center [559, 304] width 179 height 14
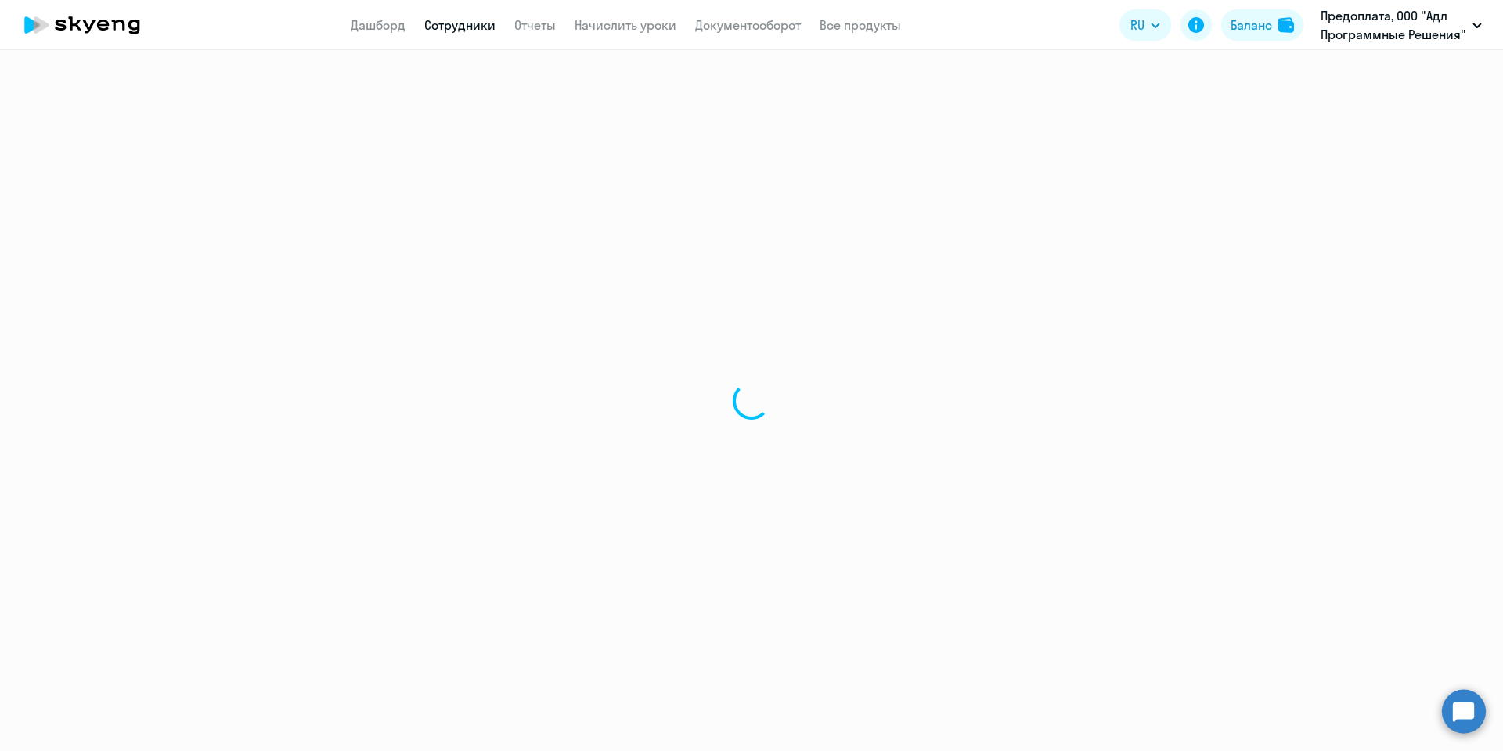
select select "english"
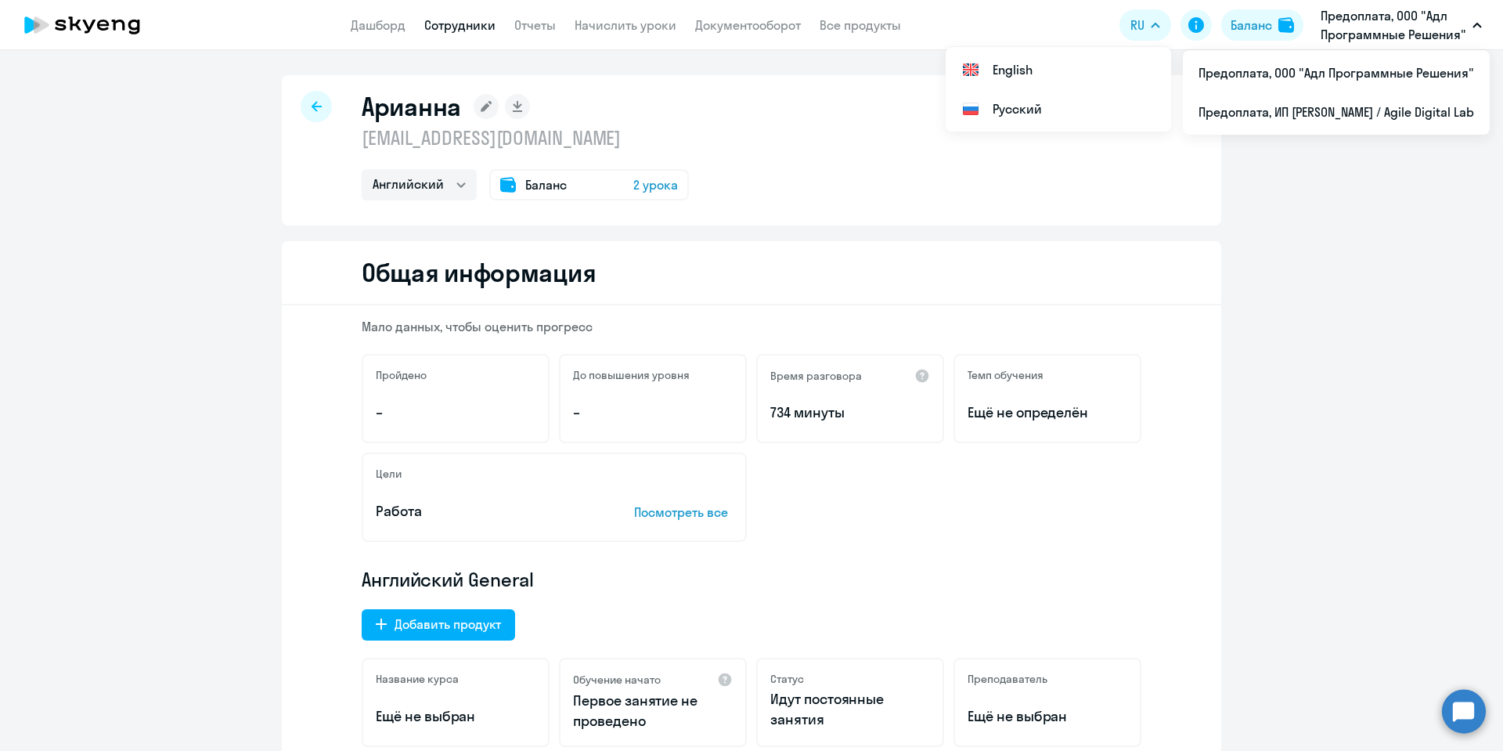
click at [1212, 202] on div "Арианна [EMAIL_ADDRESS][DOMAIN_NAME] Английский Остальные Баланс 2 урока" at bounding box center [751, 150] width 939 height 150
